Goal: Transaction & Acquisition: Download file/media

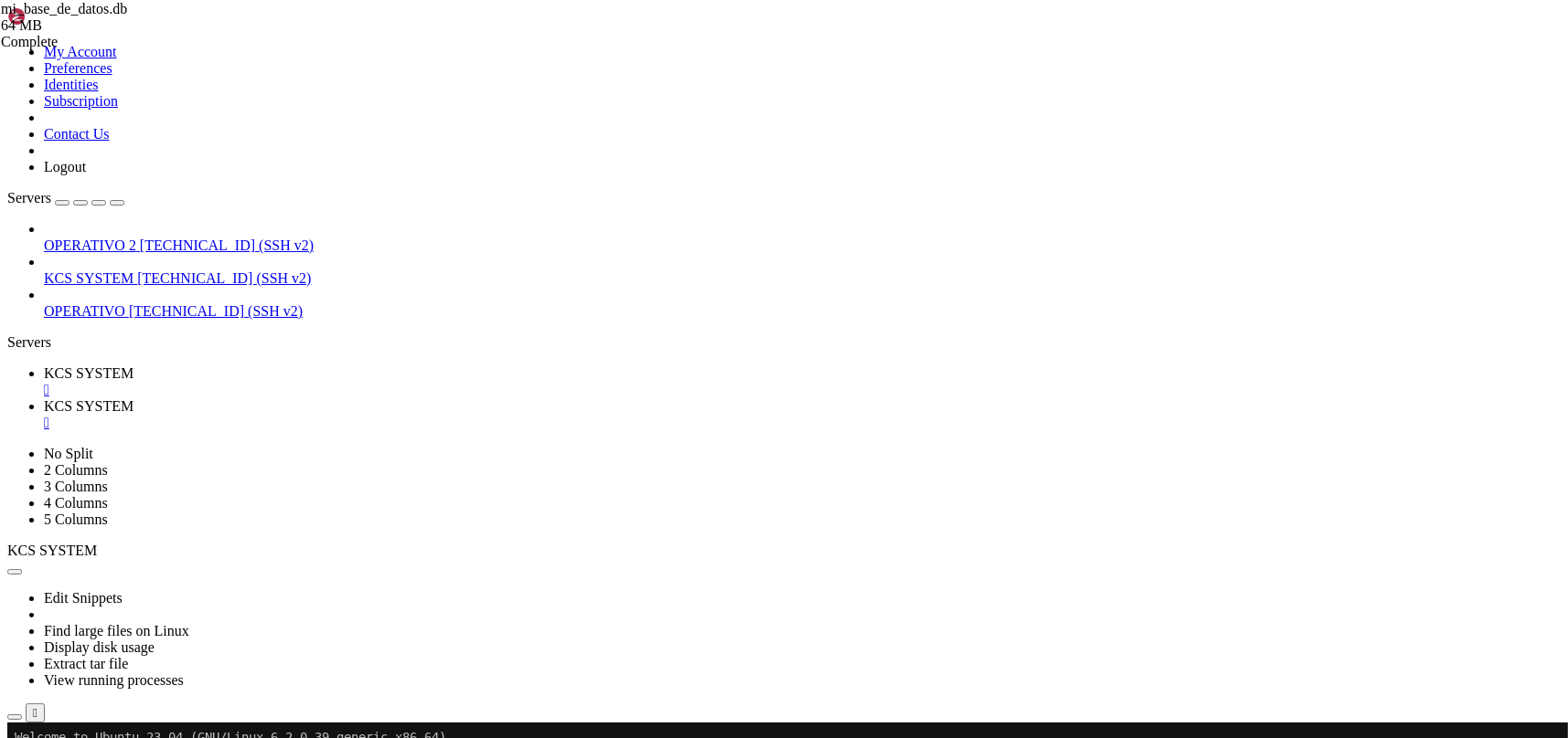
click at [163, 271] on span "[TECHNICAL_ID] (SSH v2)" at bounding box center [223, 278] width 173 height 15
click at [485, 415] on div "" at bounding box center [802, 422] width 1516 height 16
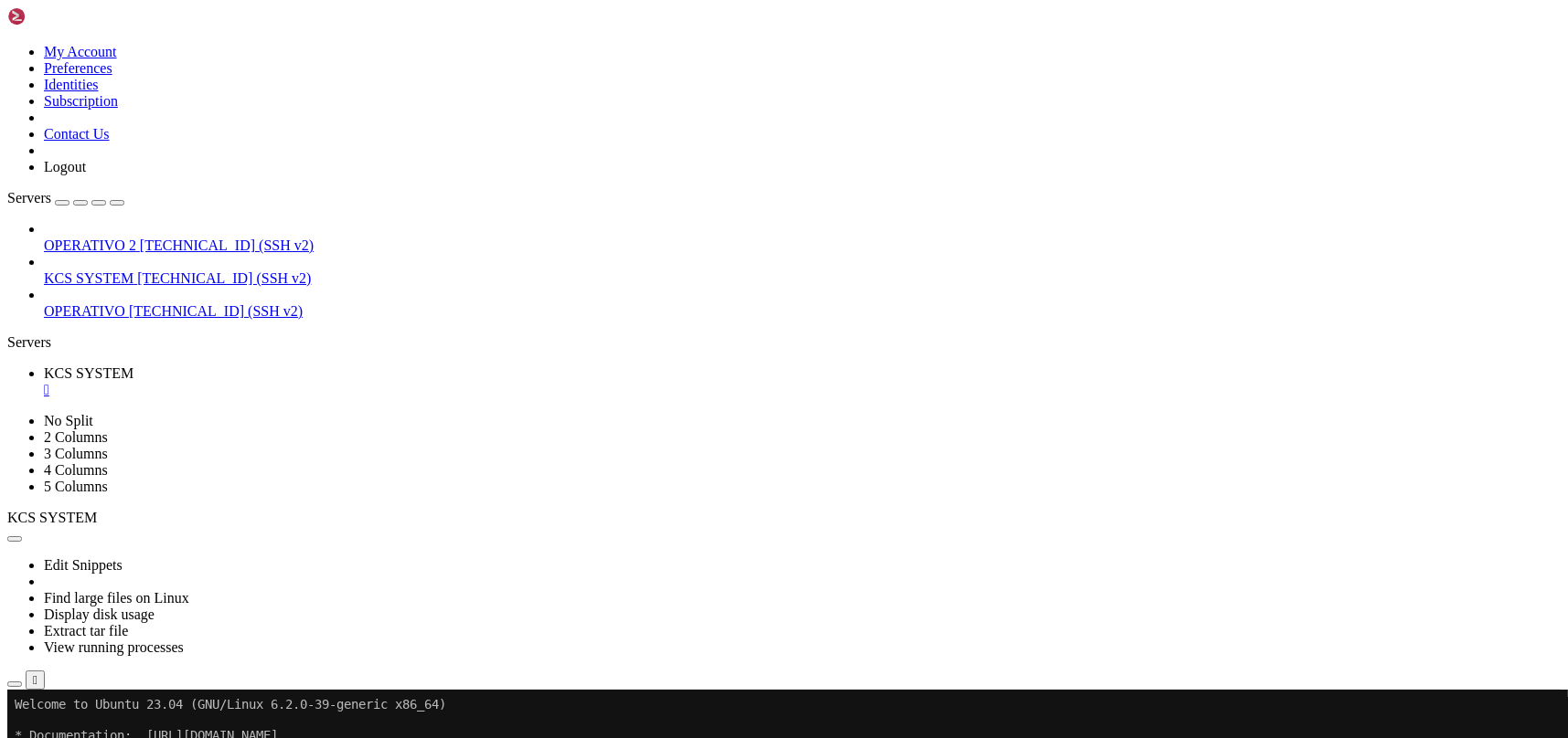
click at [349, 382] on div "" at bounding box center [802, 389] width 1516 height 16
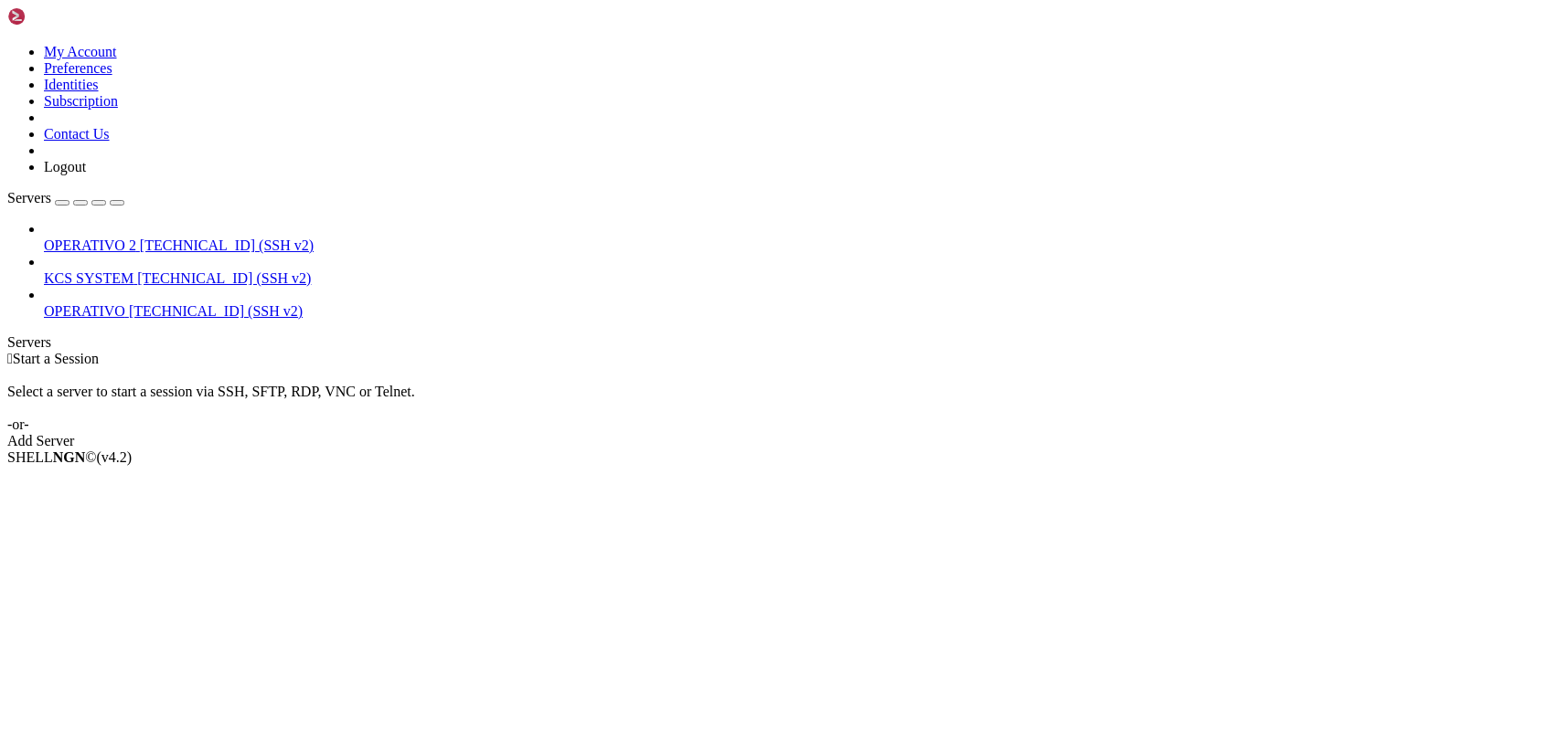
click at [160, 271] on span "[TECHNICAL_ID] (SSH v2)" at bounding box center [223, 278] width 173 height 15
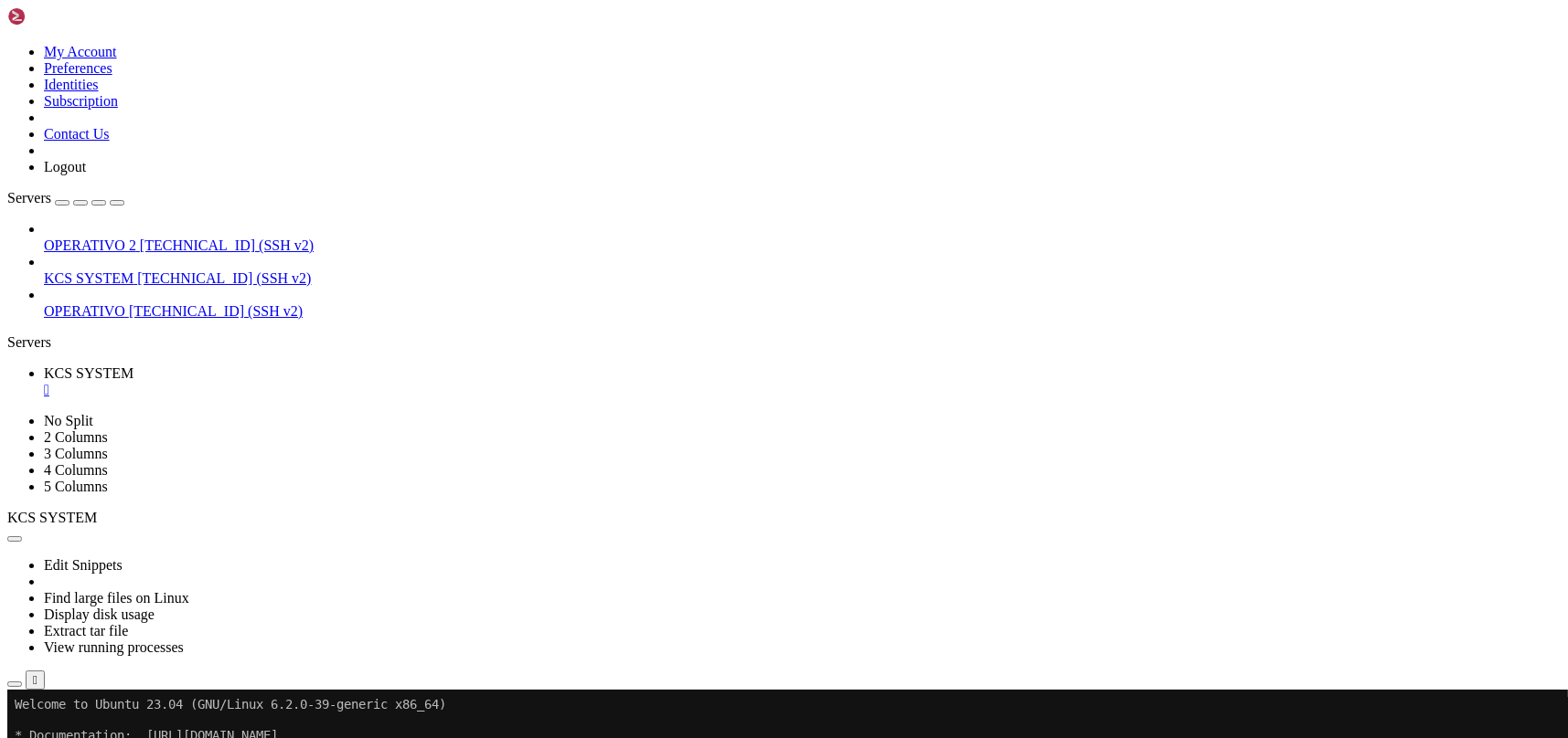
click at [15, 684] on icon "button" at bounding box center [15, 684] width 0 height 0
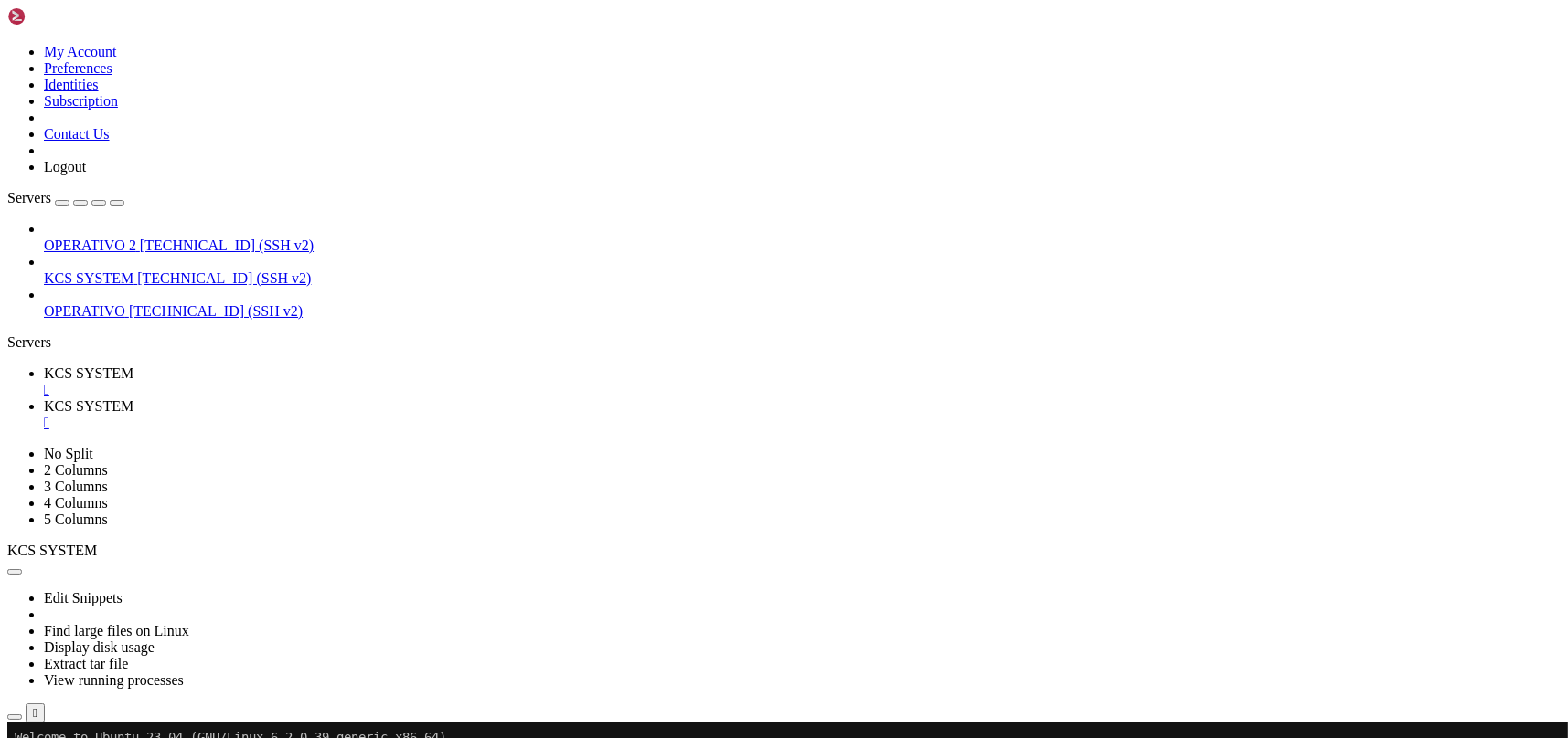
scroll to position [122, 0]
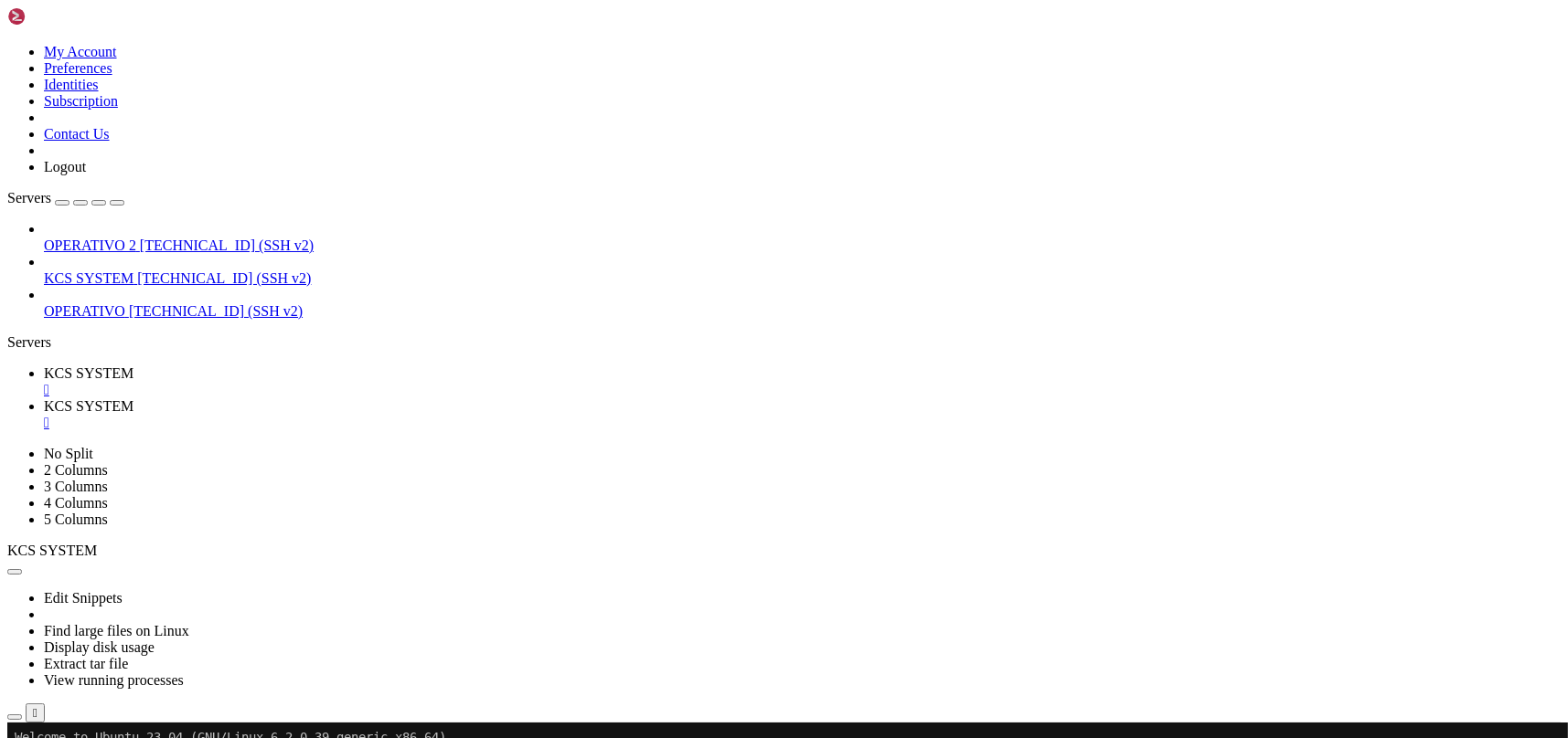
type input "/home/ubuntu/31-app-odoo2/instance"
